Goal: Task Accomplishment & Management: Manage account settings

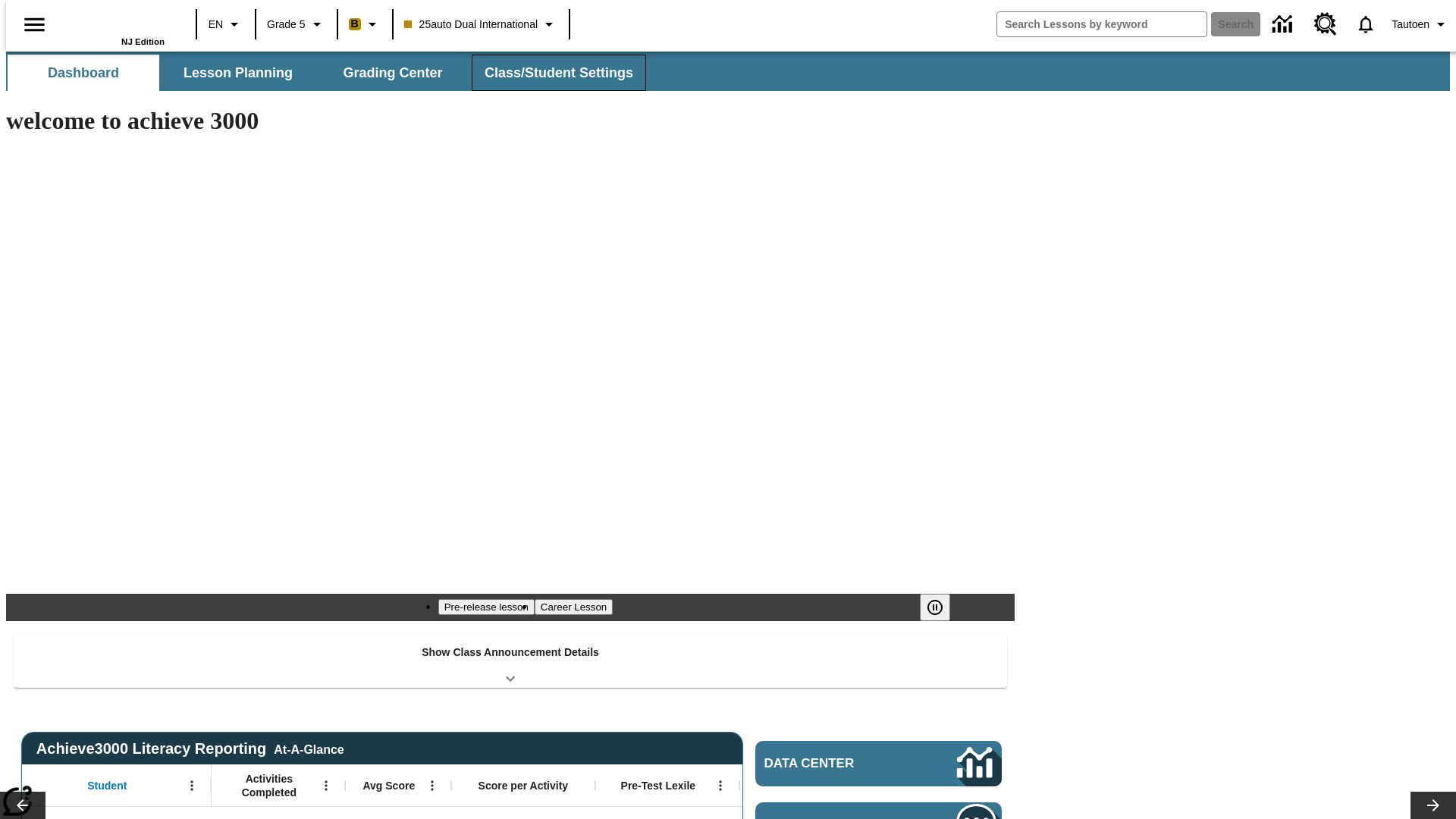
click at [551, 73] on span "Class/Student Settings" at bounding box center [559, 72] width 149 height 17
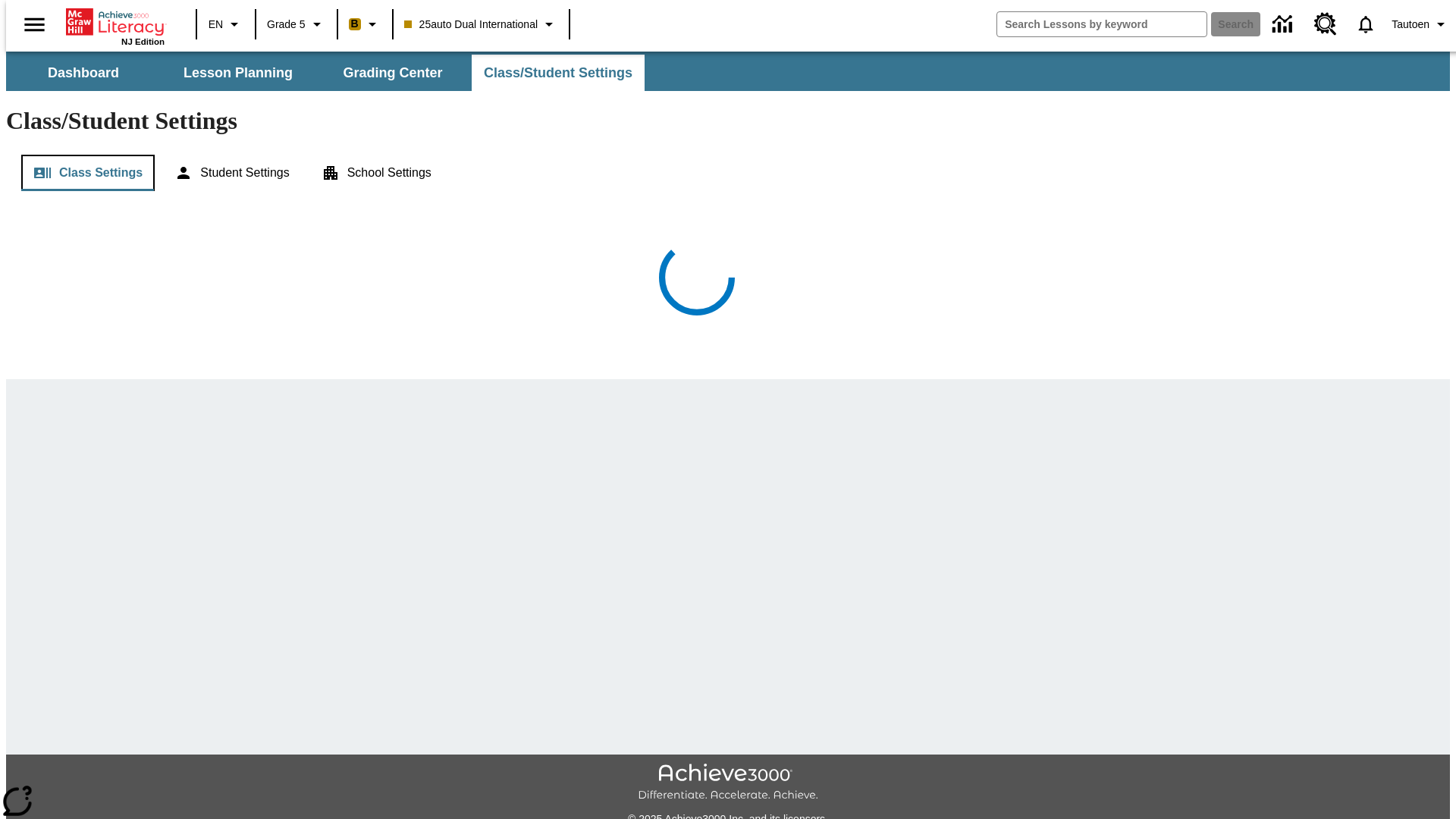
click at [81, 155] on button "Class Settings" at bounding box center [88, 173] width 134 height 36
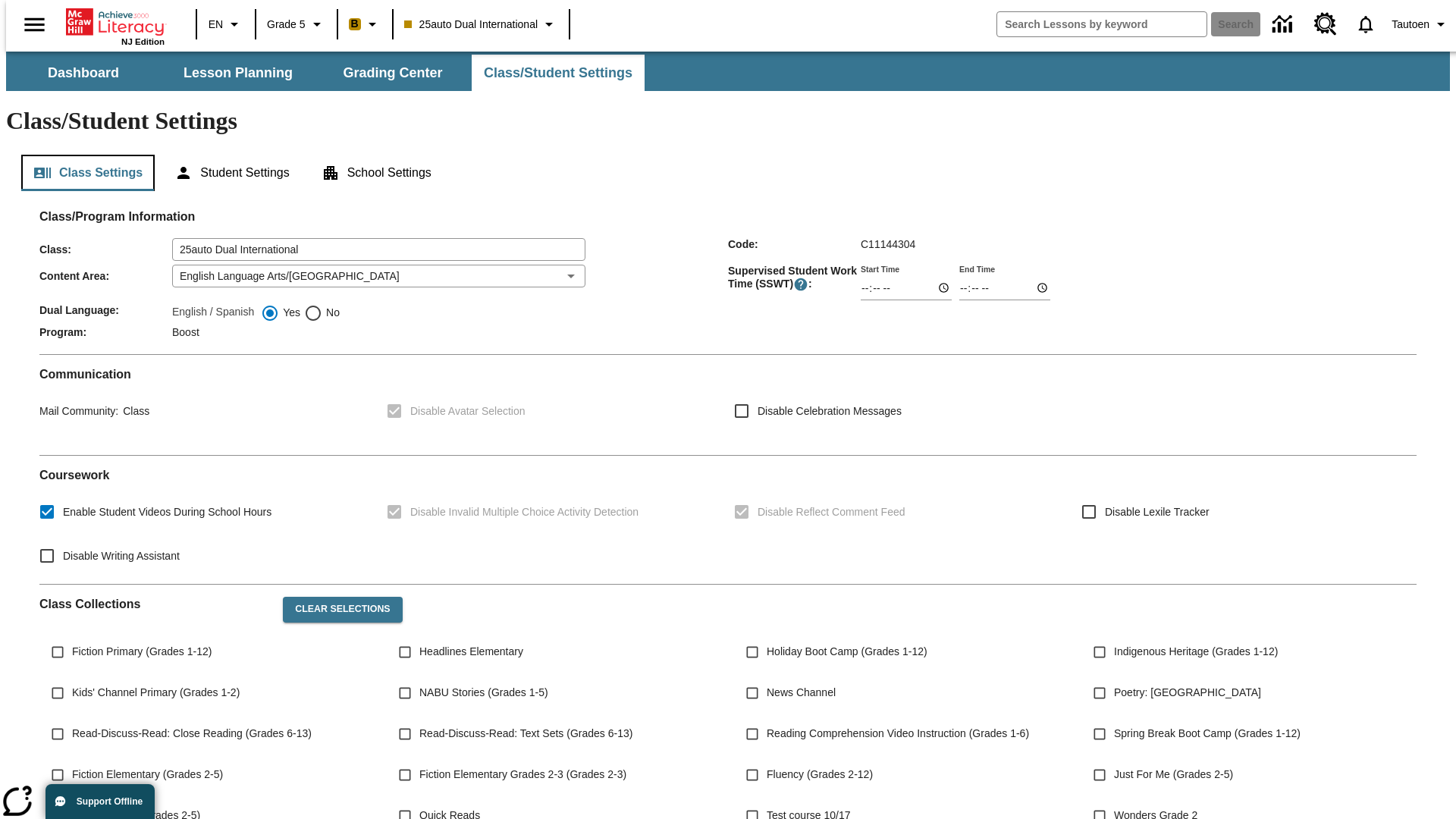
click at [81, 155] on button "Class Settings" at bounding box center [88, 173] width 134 height 36
click at [322, 305] on span "No" at bounding box center [330, 313] width 17 height 16
click at [317, 304] on input "No" at bounding box center [313, 313] width 18 height 18
radio input "true"
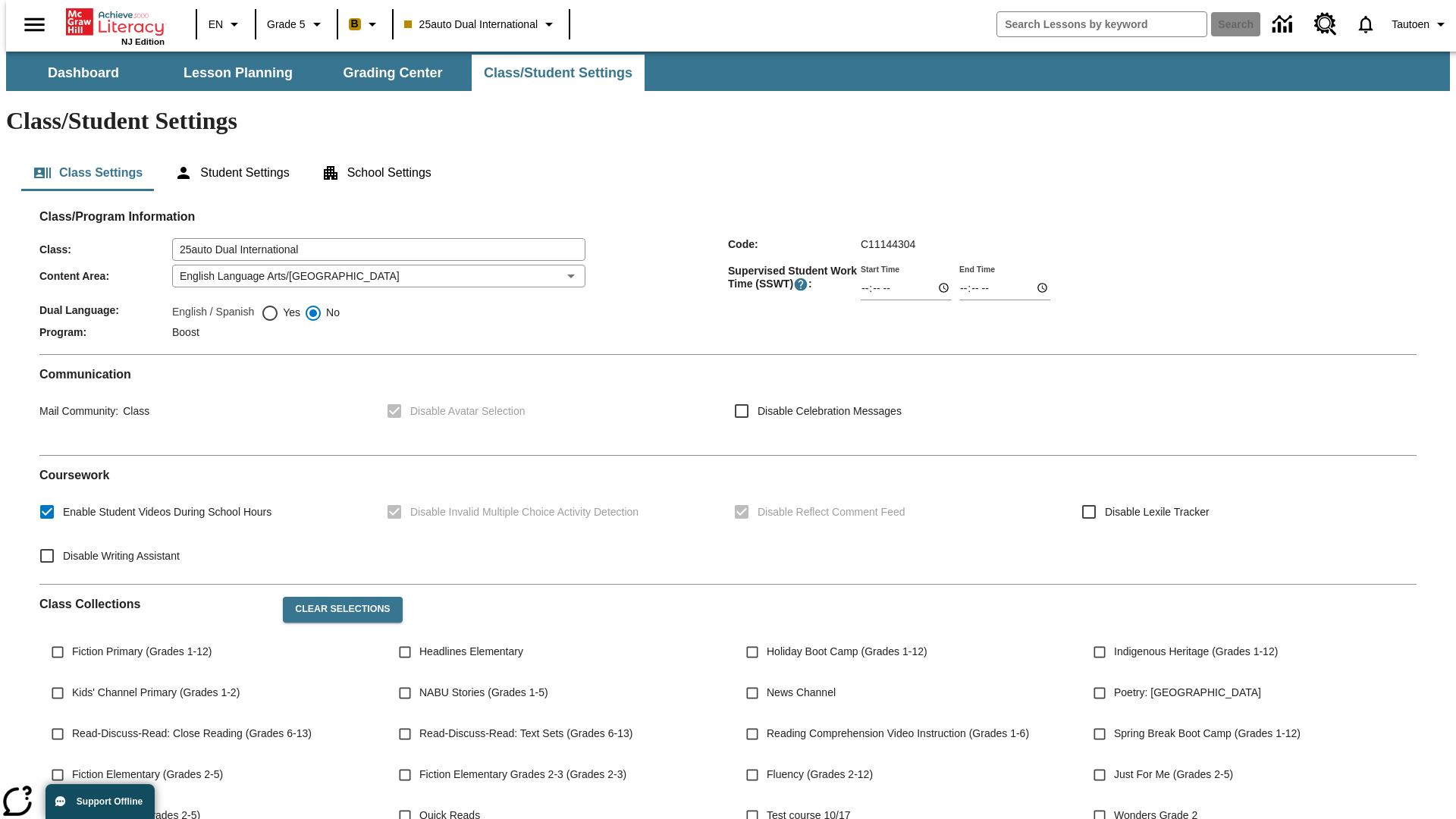
scroll to position [222, 0]
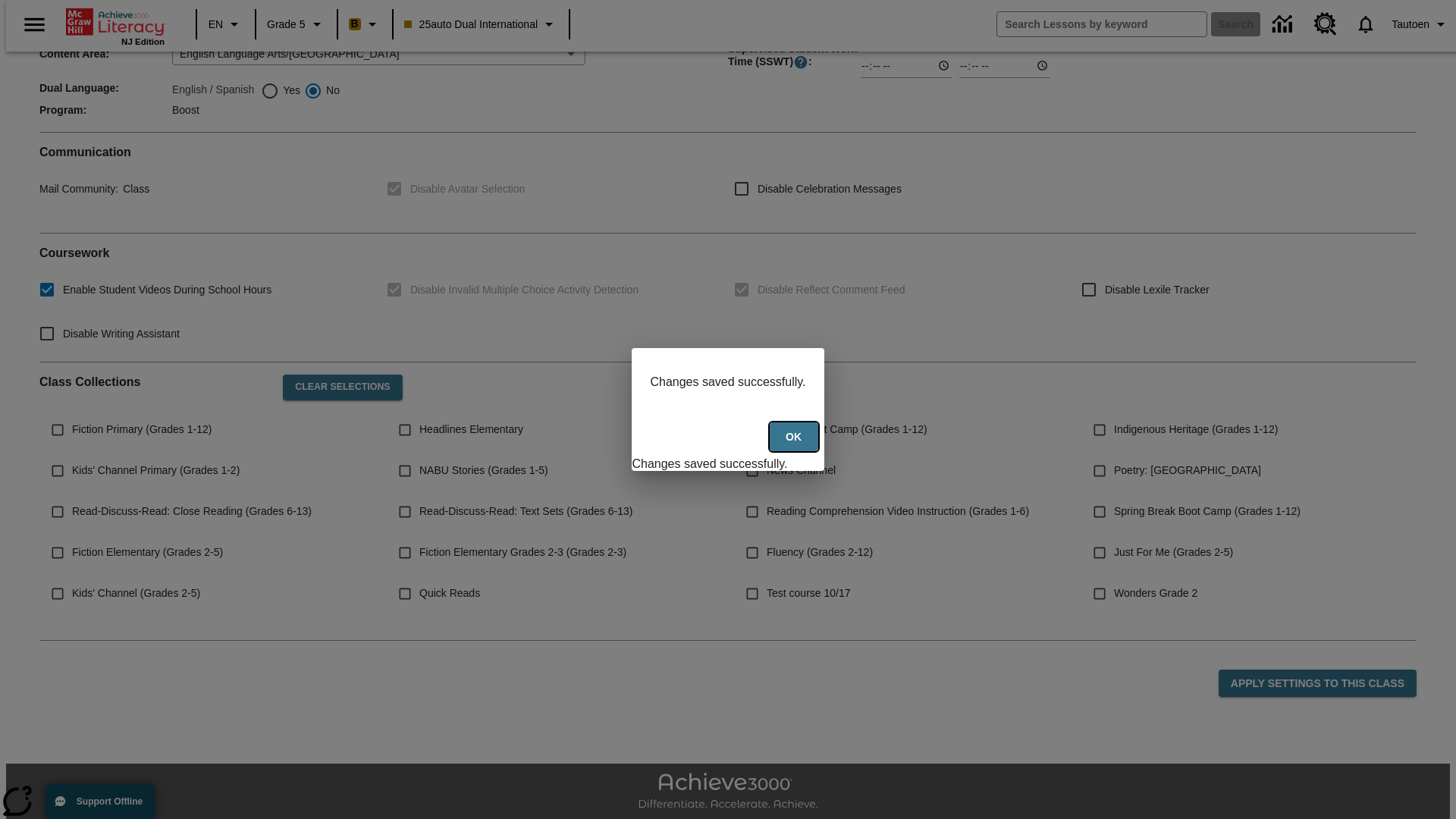
click at [795, 445] on button "Ok" at bounding box center [794, 438] width 49 height 30
